Goal: Find specific page/section

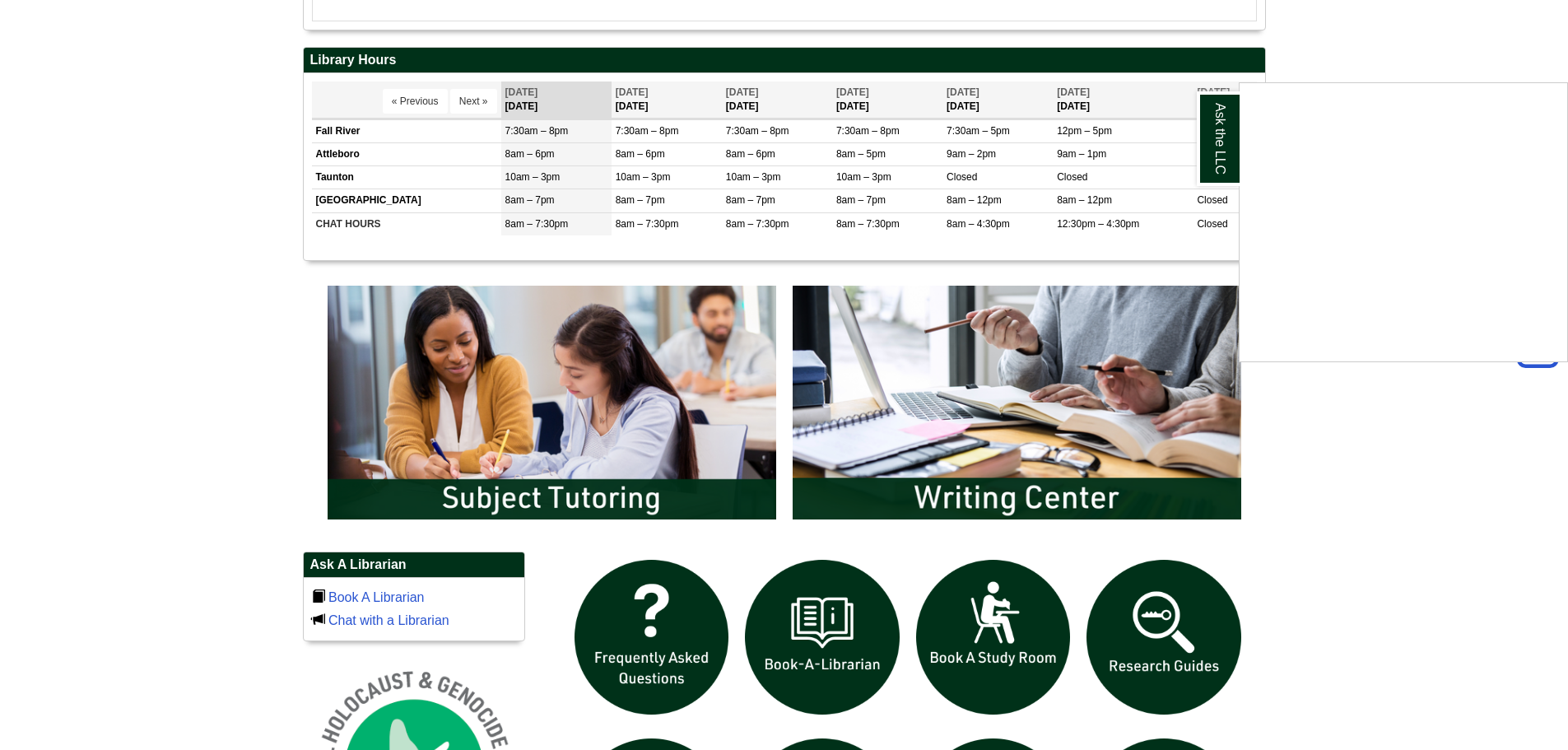
scroll to position [657, 0]
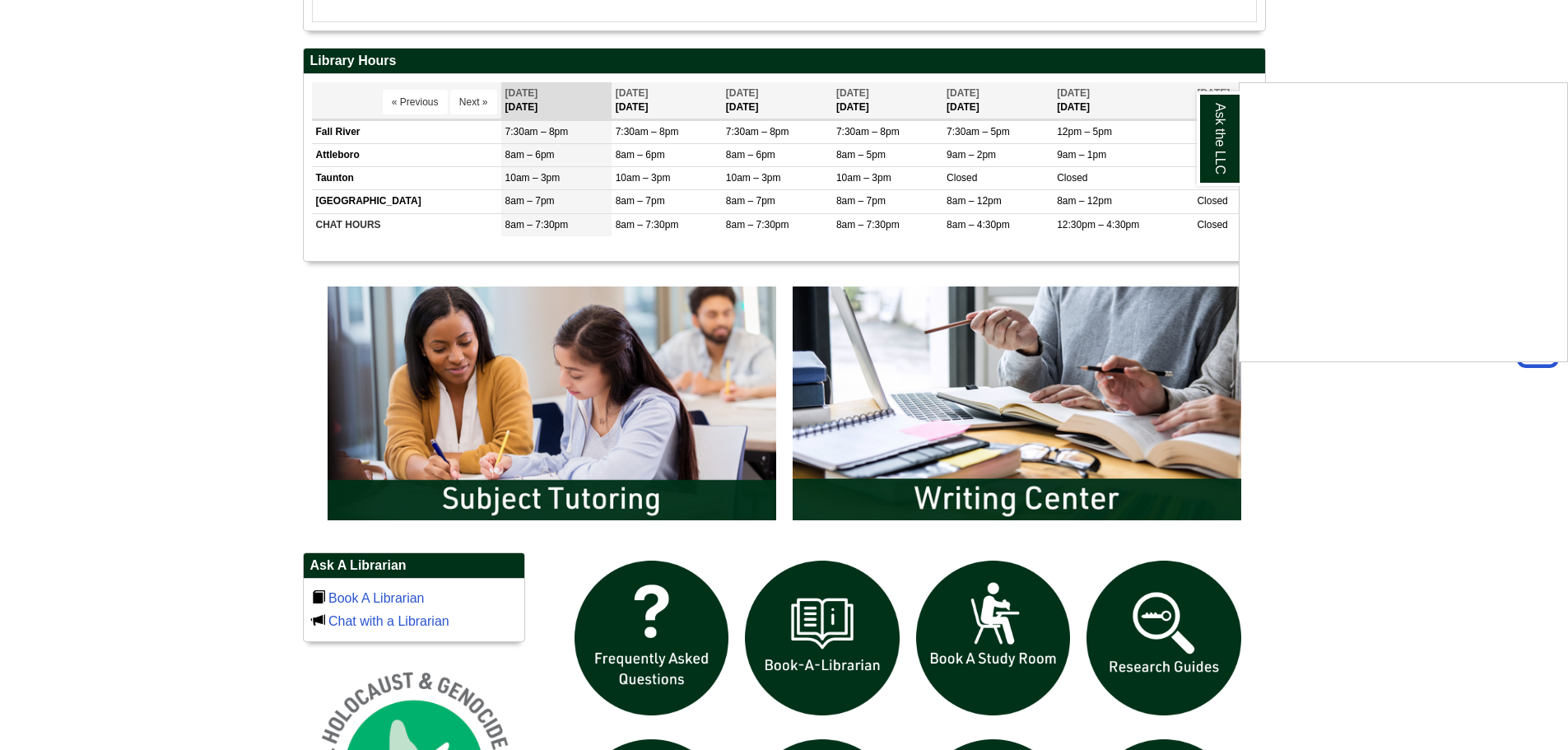
click at [668, 389] on div "Ask the LLC" at bounding box center [784, 375] width 1568 height 750
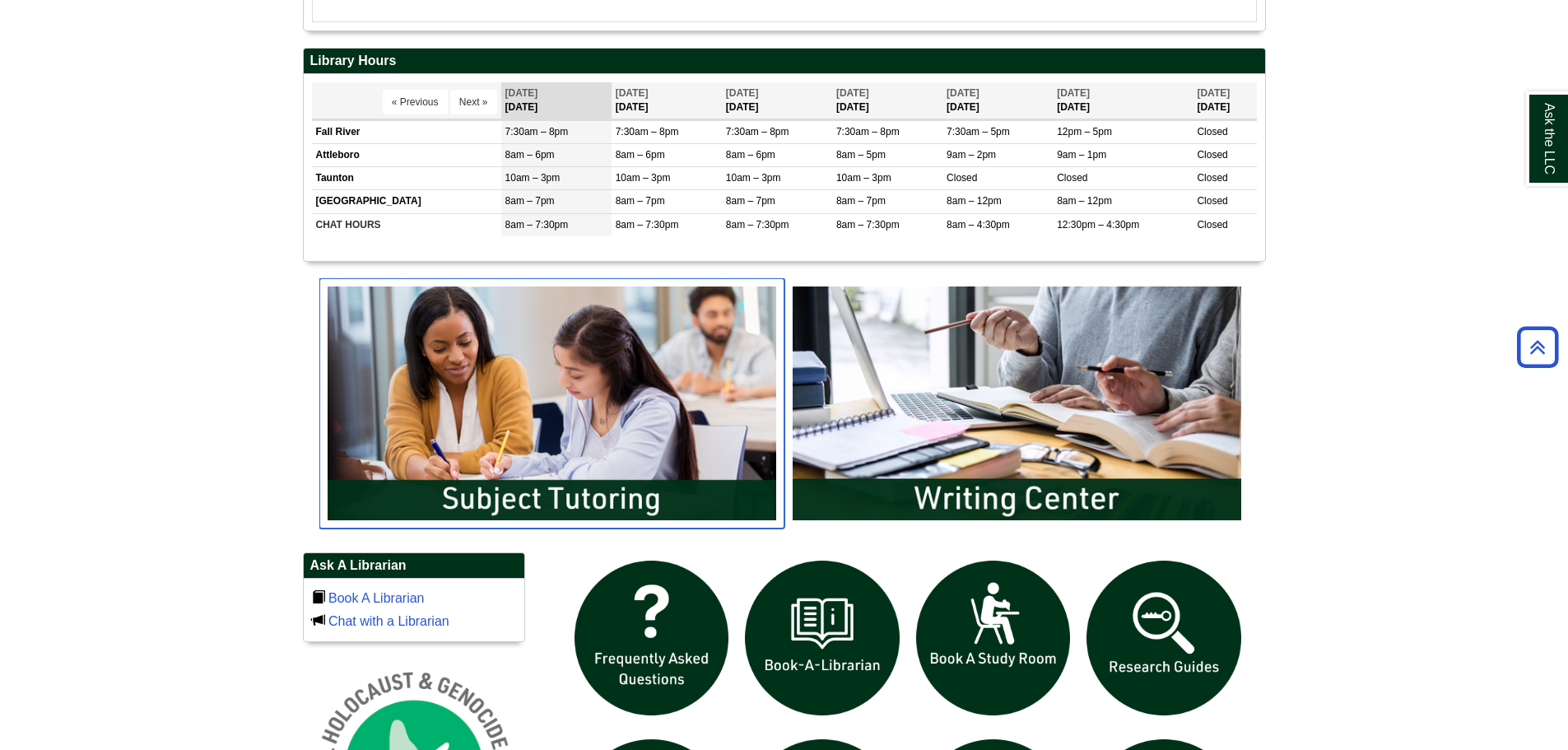
click at [668, 389] on img "slideshow" at bounding box center [551, 403] width 465 height 251
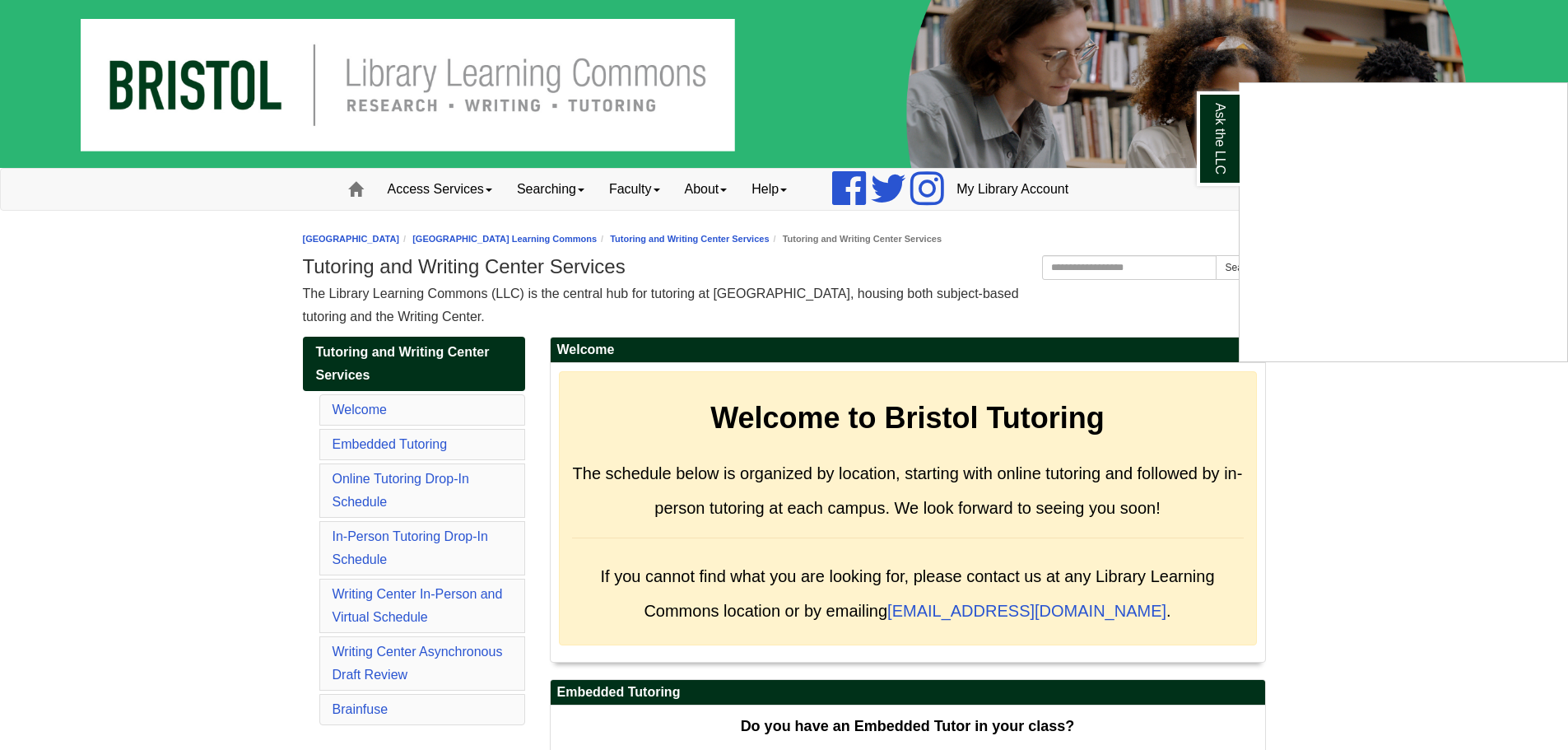
click at [666, 192] on div "Ask the LLC" at bounding box center [784, 375] width 1568 height 750
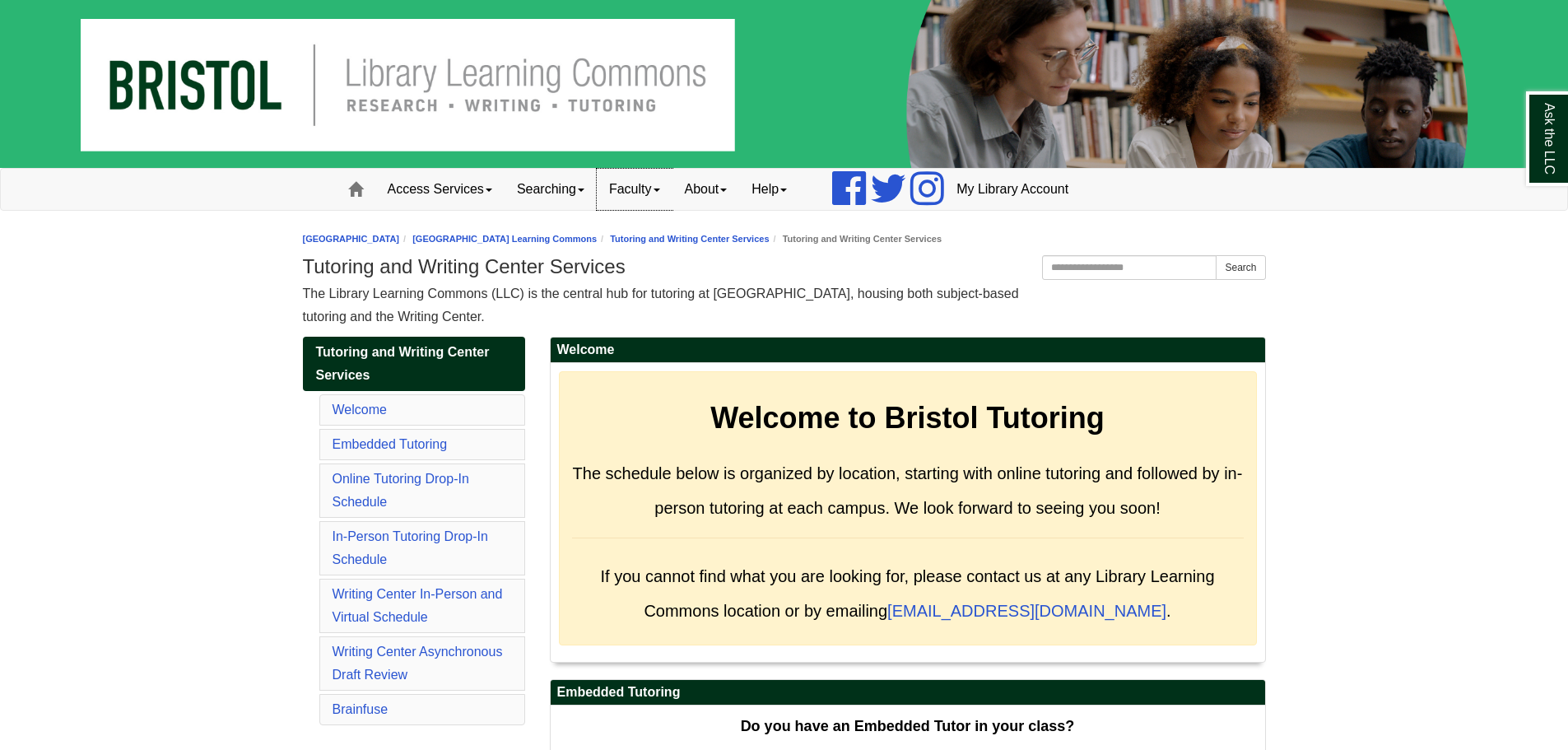
click at [666, 192] on link "Faculty" at bounding box center [634, 189] width 75 height 41
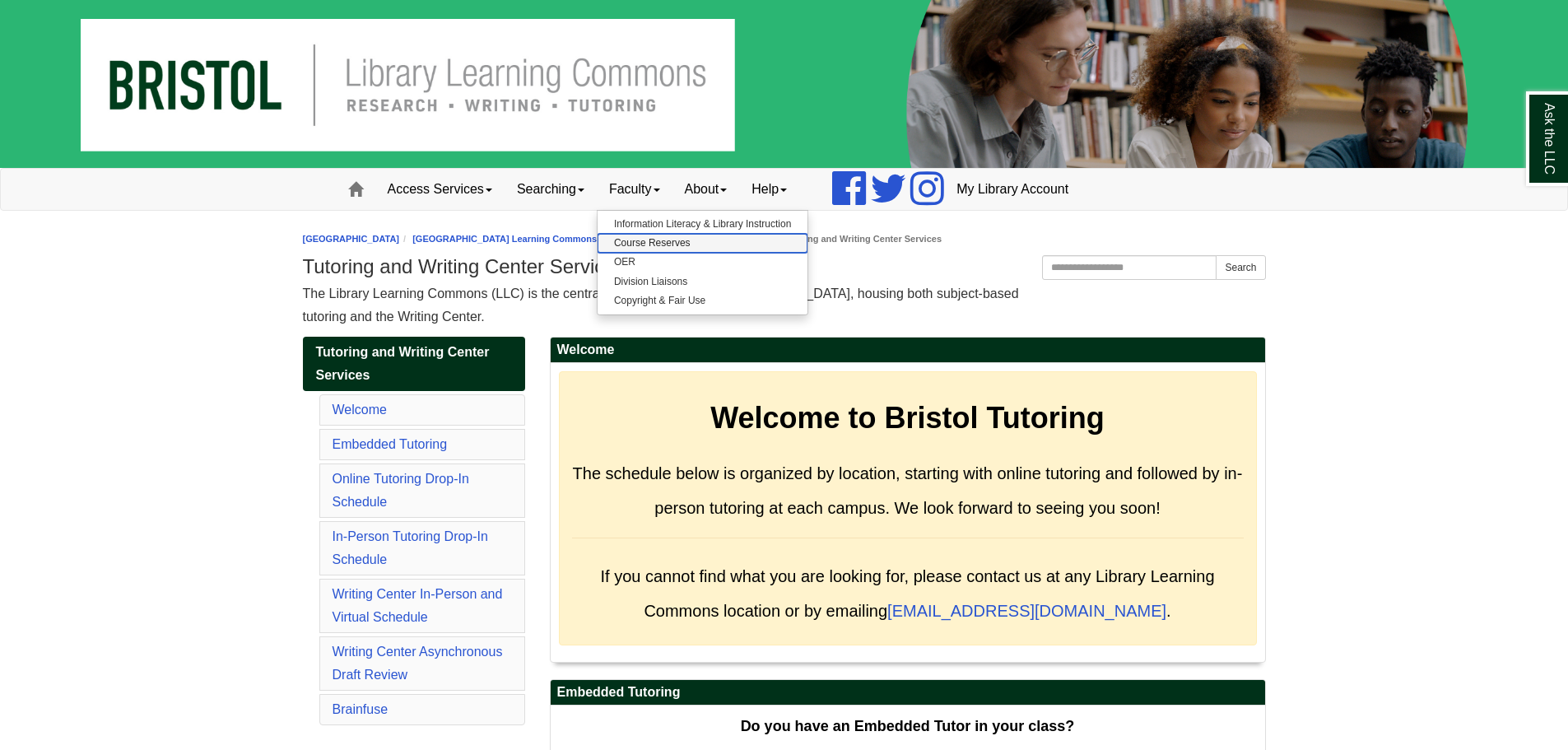
click at [659, 240] on link "Course Reserves" at bounding box center [703, 243] width 209 height 19
